Goal: Task Accomplishment & Management: Manage account settings

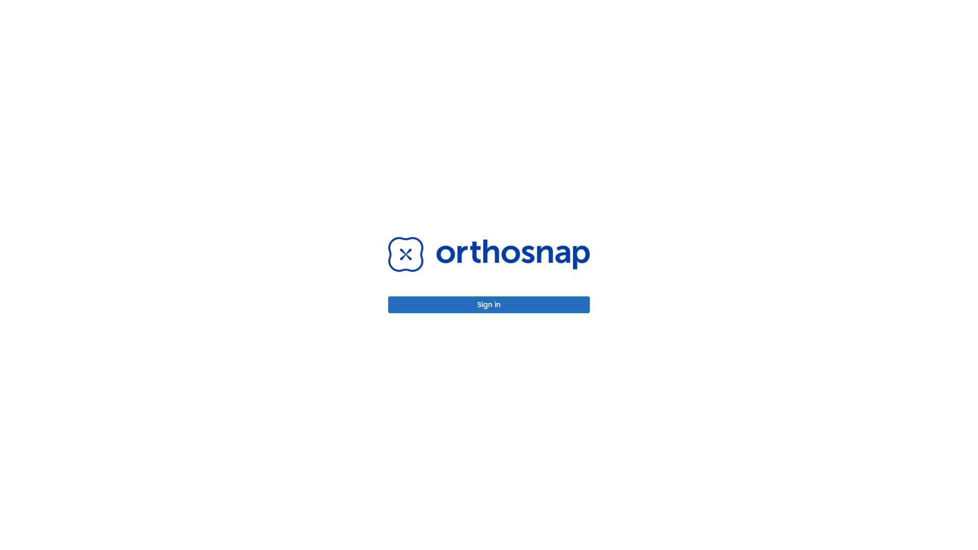
click at [489, 305] on button "Sign in" at bounding box center [489, 305] width 202 height 17
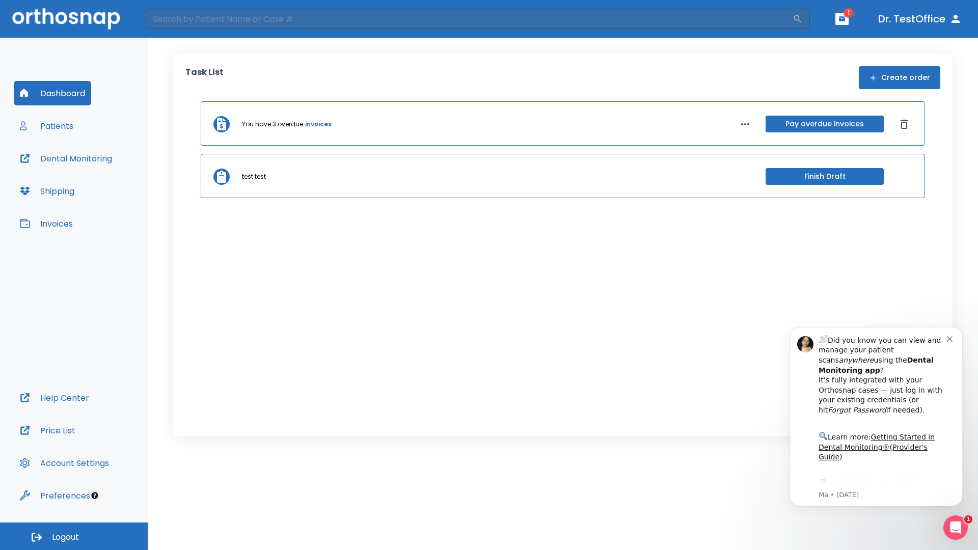
click at [74, 536] on span "Logout" at bounding box center [65, 537] width 27 height 11
